Goal: Task Accomplishment & Management: Use online tool/utility

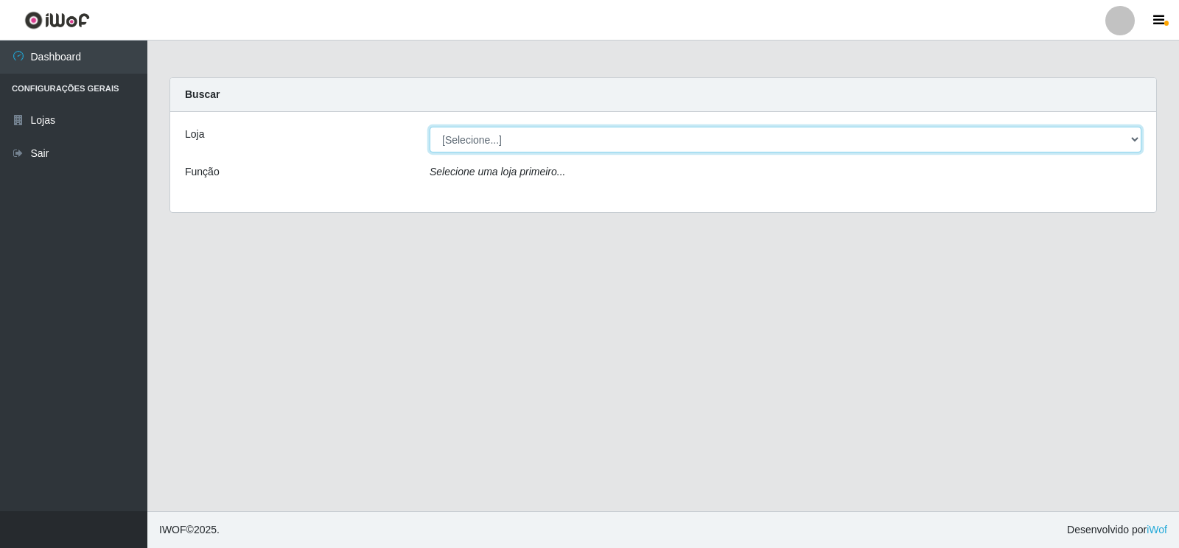
click at [721, 144] on select "[Selecione...] Atacado Vem - Loja 30 Laranjeiras Velha" at bounding box center [786, 140] width 712 height 26
select select "495"
click at [430, 127] on select "[Selecione...] Atacado Vem - Loja 30 Laranjeiras Velha" at bounding box center [786, 140] width 712 height 26
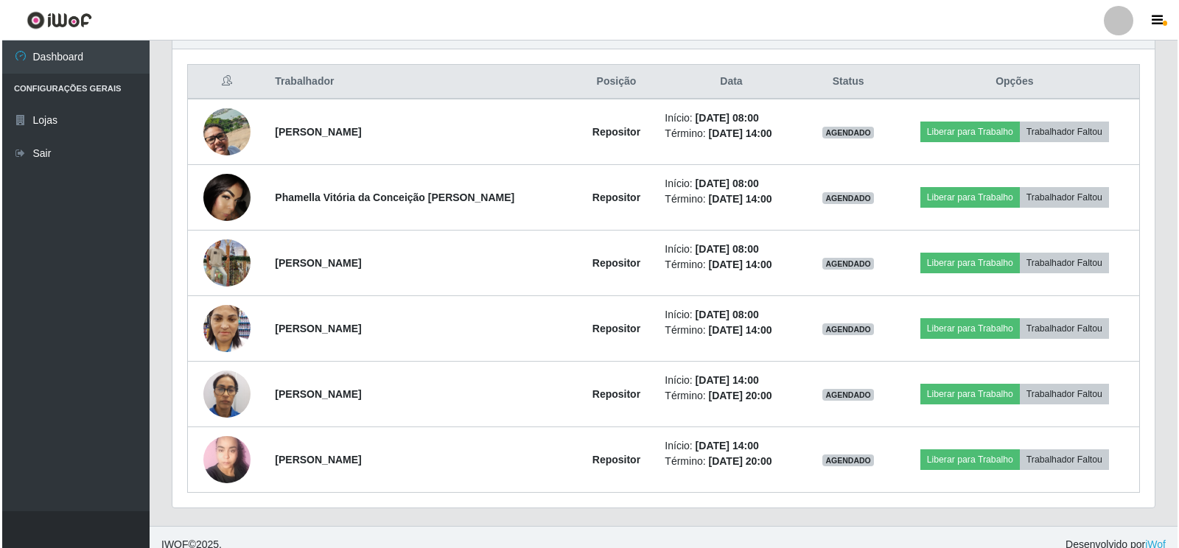
scroll to position [562, 0]
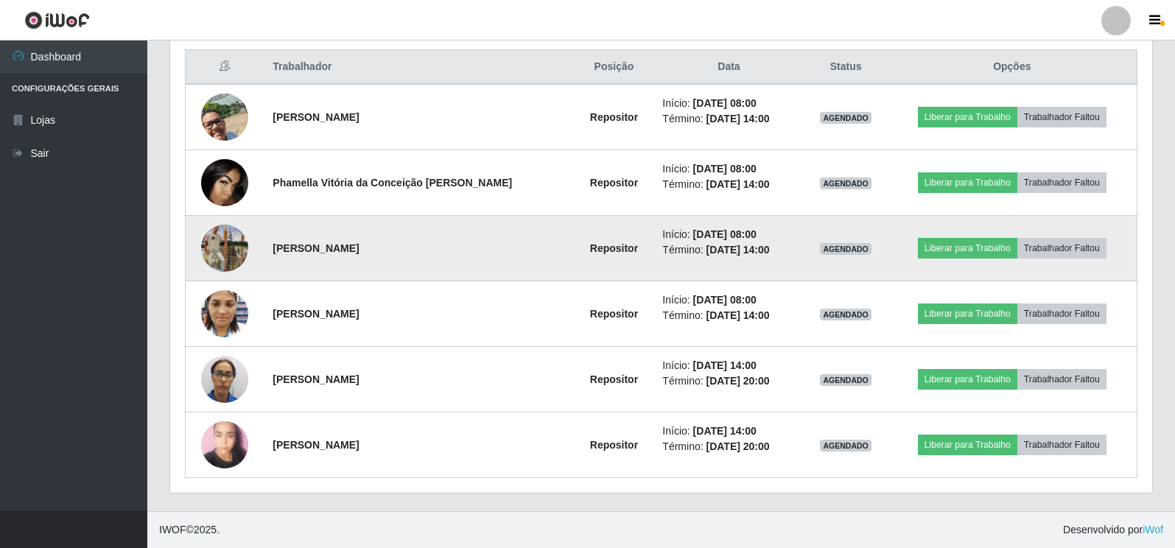
click at [235, 241] on img at bounding box center [224, 248] width 47 height 84
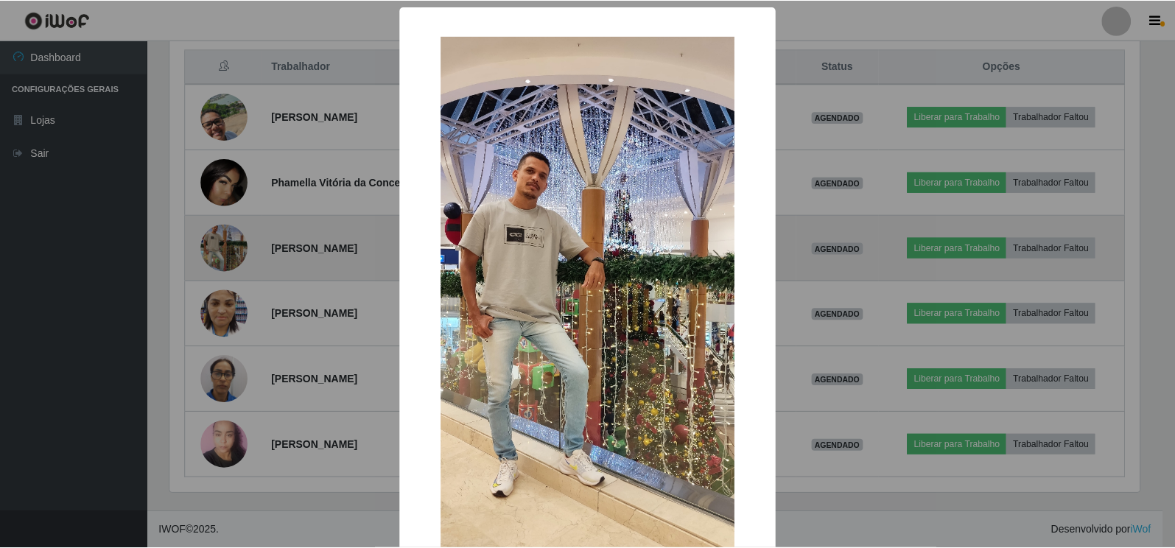
scroll to position [306, 973]
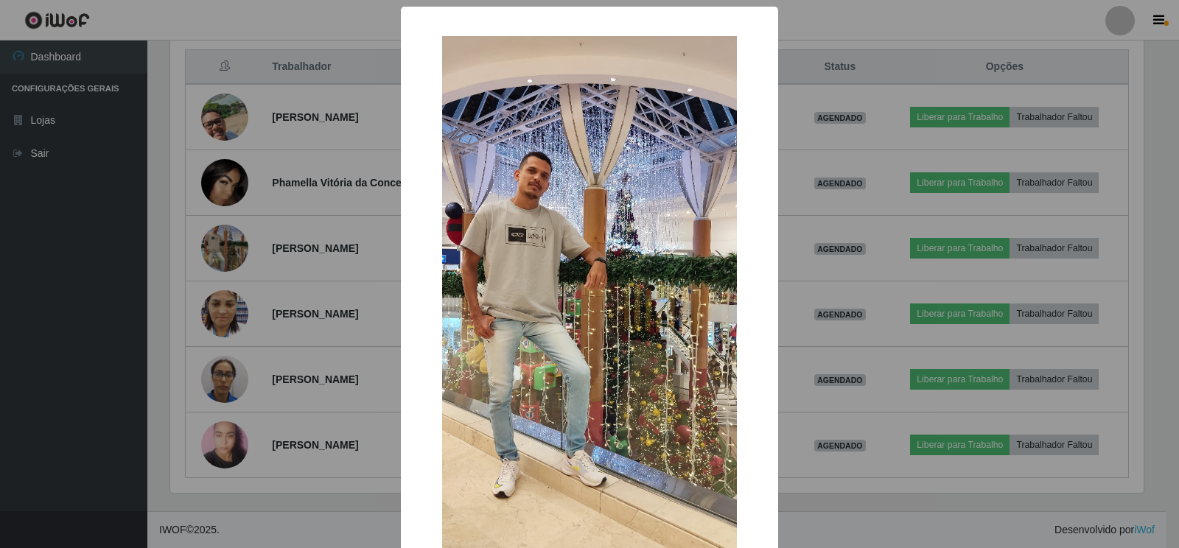
click at [285, 373] on div "× OK Cancel" at bounding box center [589, 274] width 1179 height 548
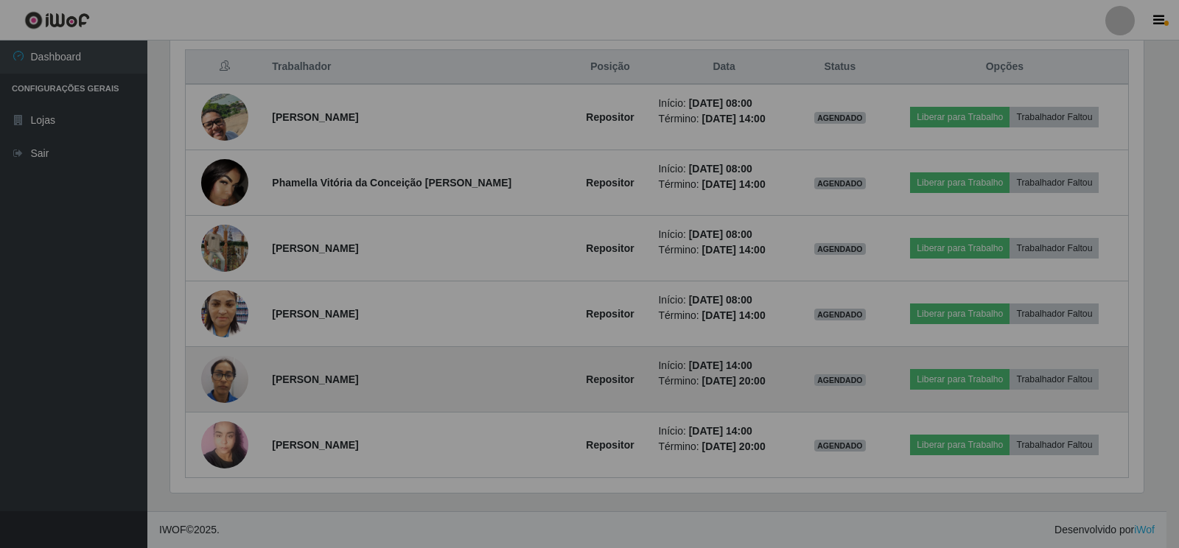
scroll to position [306, 982]
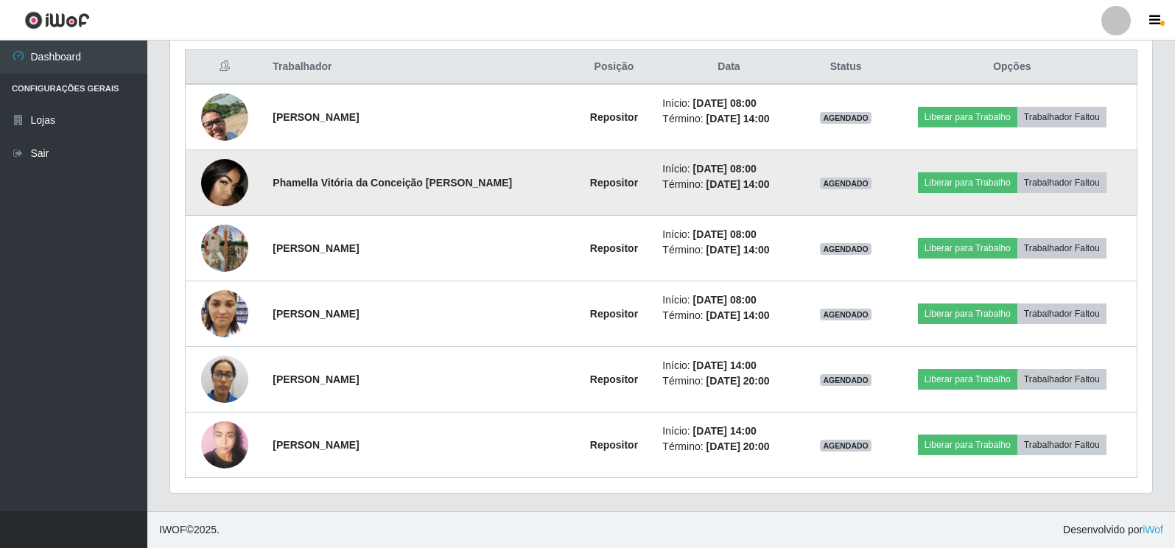
click at [228, 180] on img at bounding box center [224, 182] width 47 height 47
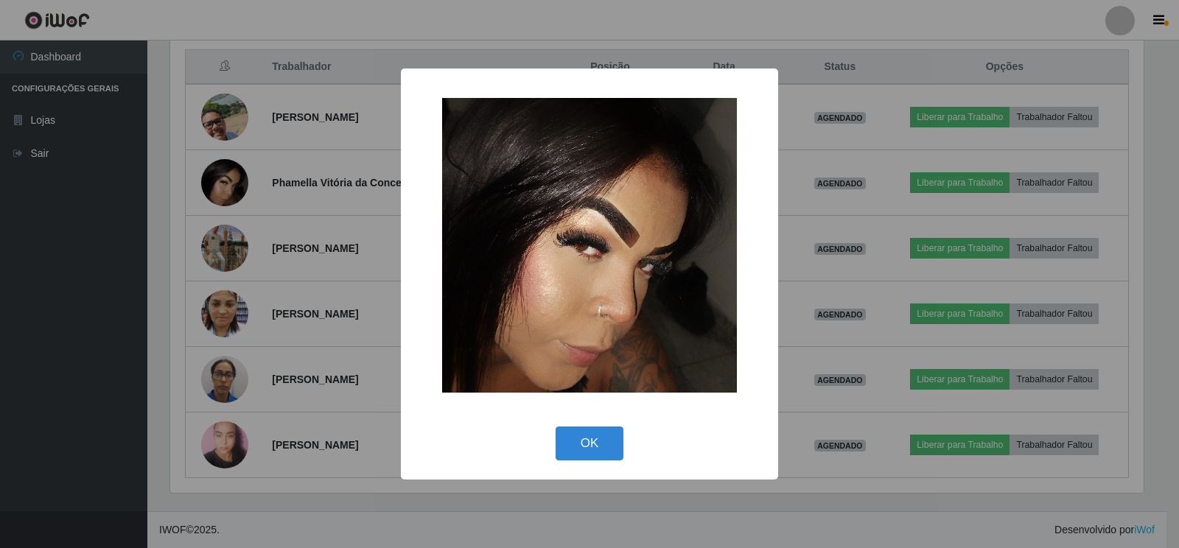
click at [367, 388] on div "× OK Cancel" at bounding box center [589, 274] width 1179 height 548
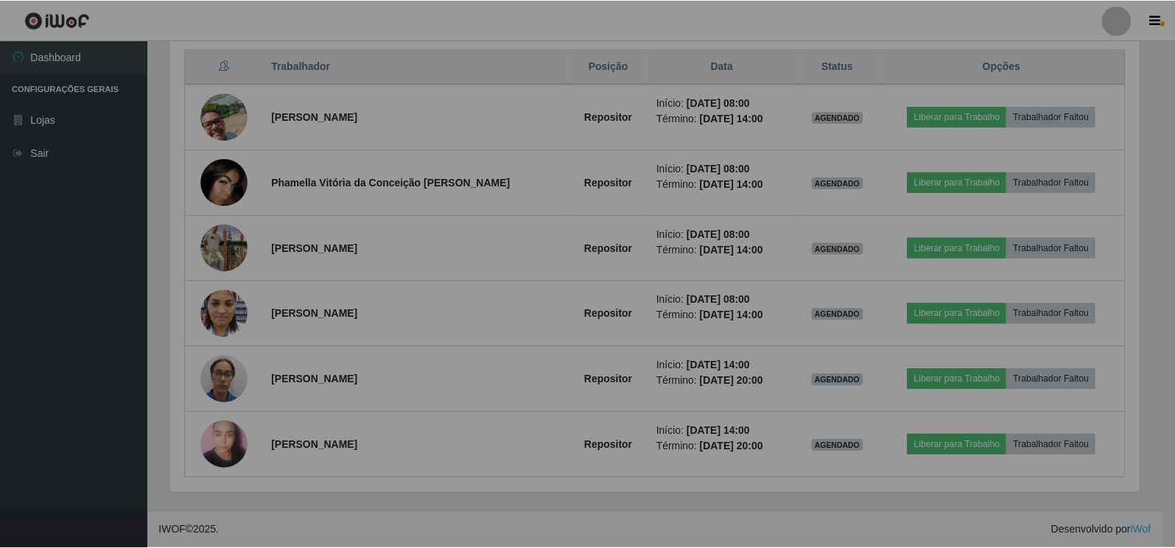
scroll to position [306, 982]
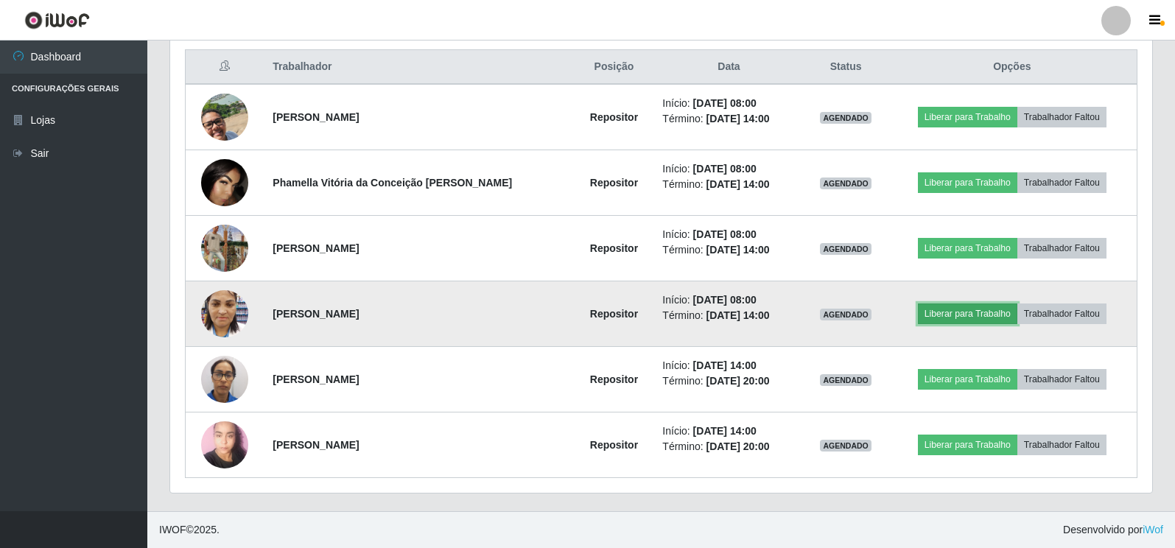
click at [956, 314] on button "Liberar para Trabalho" at bounding box center [967, 314] width 99 height 21
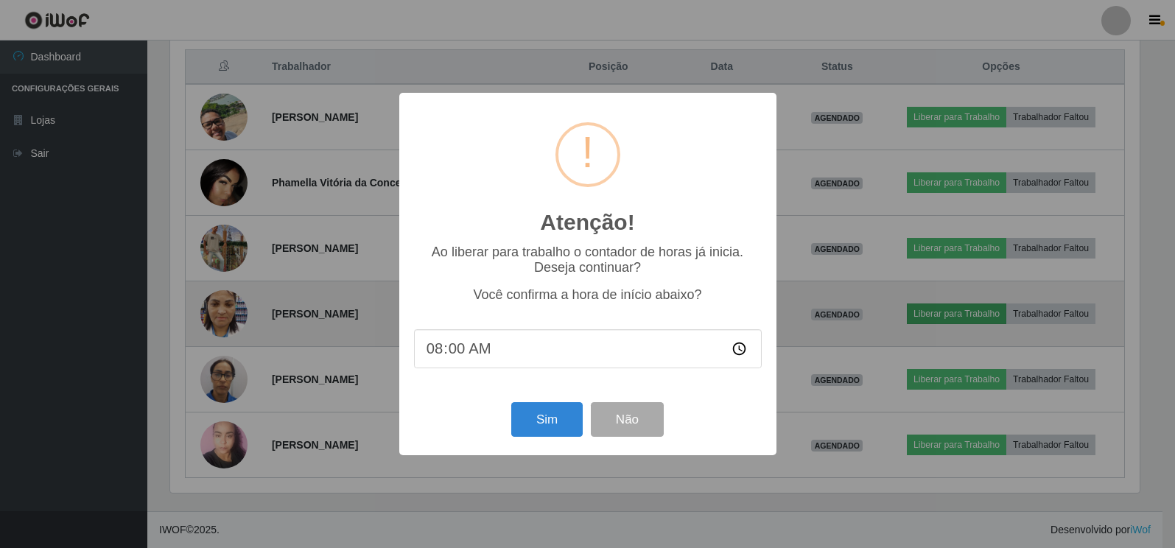
scroll to position [306, 973]
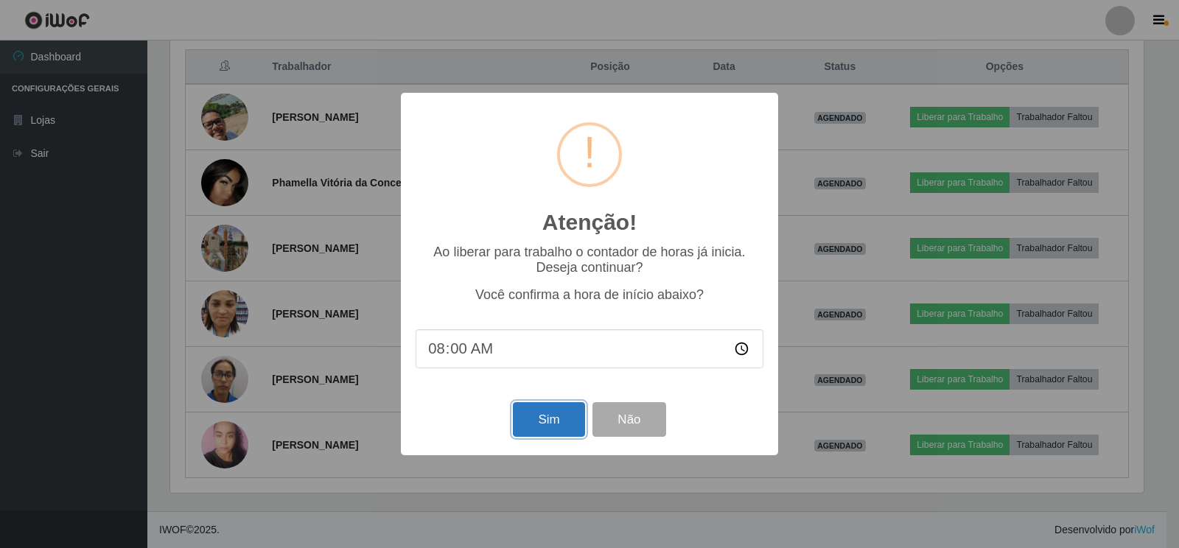
click at [536, 425] on button "Sim" at bounding box center [548, 419] width 71 height 35
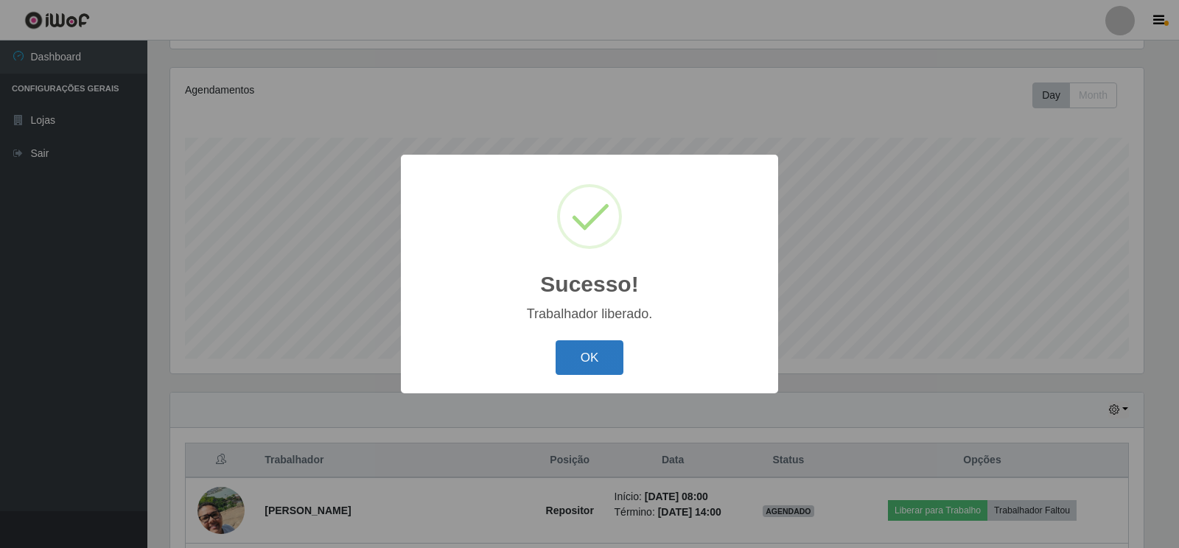
click at [595, 370] on button "OK" at bounding box center [590, 357] width 69 height 35
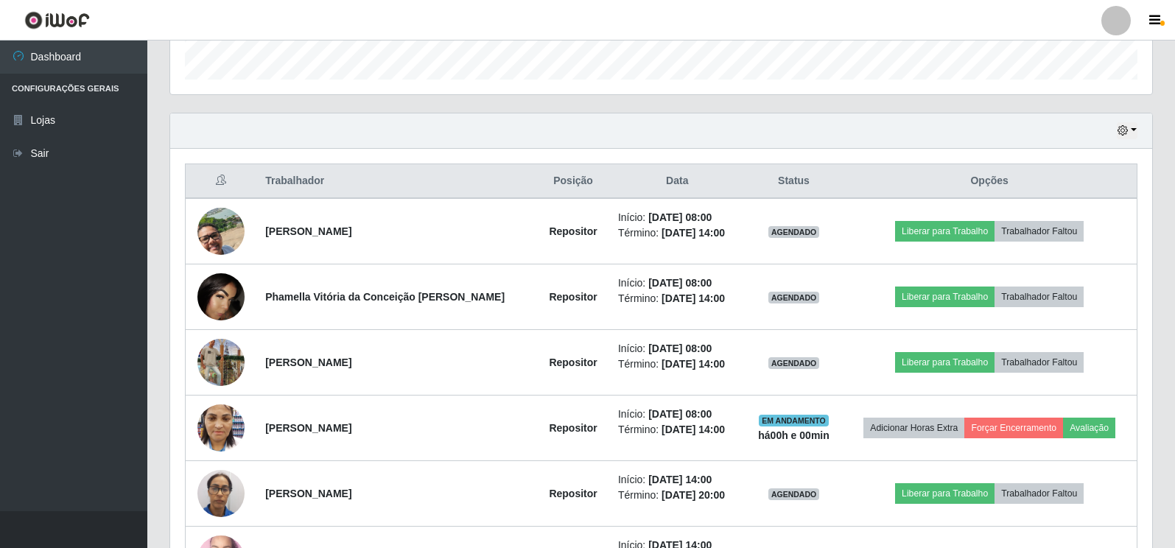
scroll to position [463, 0]
